Goal: Find specific page/section: Find specific page/section

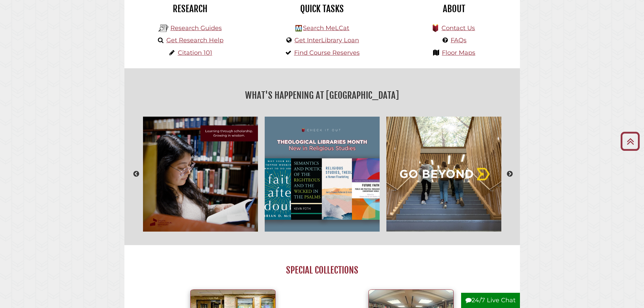
scroll to position [237, 0]
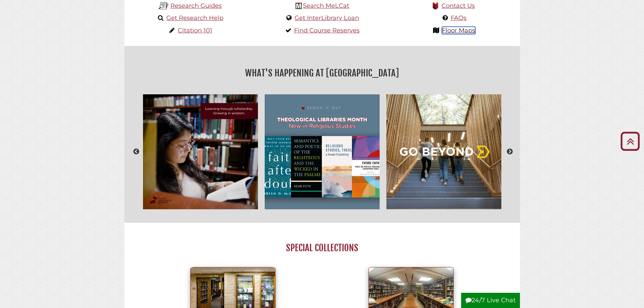
click at [442, 32] on link "Floor Maps" at bounding box center [458, 30] width 33 height 7
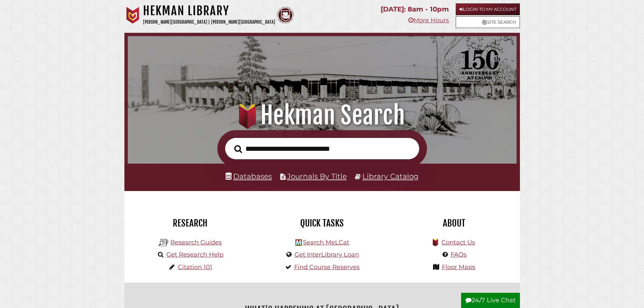
scroll to position [128, 385]
click at [483, 22] on icon at bounding box center [484, 22] width 3 height 5
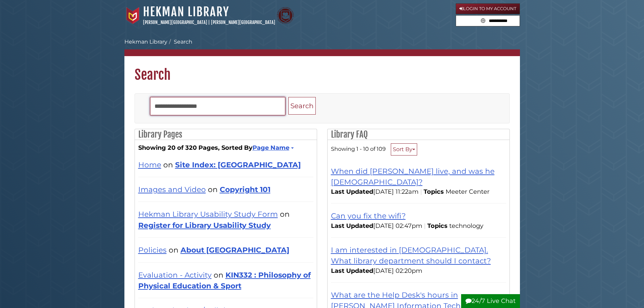
click at [190, 107] on input "Search" at bounding box center [217, 106] width 135 height 18
type input "******"
click at [288, 97] on button "Search" at bounding box center [301, 106] width 27 height 18
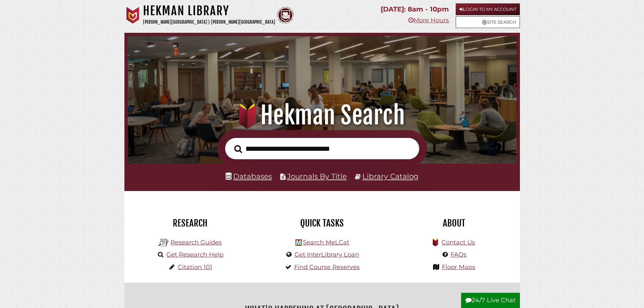
scroll to position [128, 385]
click at [471, 267] on link "Floor Maps" at bounding box center [458, 266] width 33 height 7
